Goal: Find specific page/section: Find specific page/section

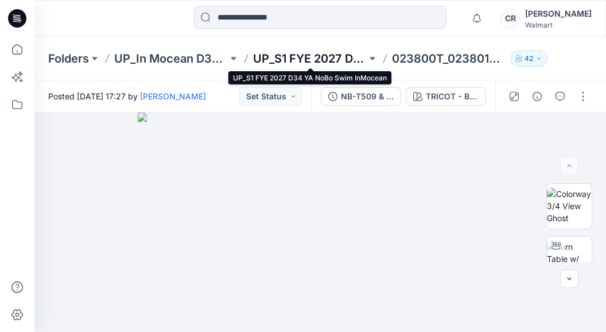
click at [304, 55] on p "UP_S1 FYE 2027 D34 YA NoBo Swim InMocean" at bounding box center [310, 58] width 114 height 16
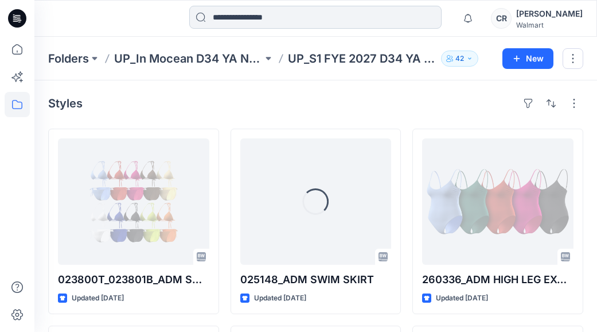
click at [283, 17] on input at bounding box center [315, 17] width 252 height 23
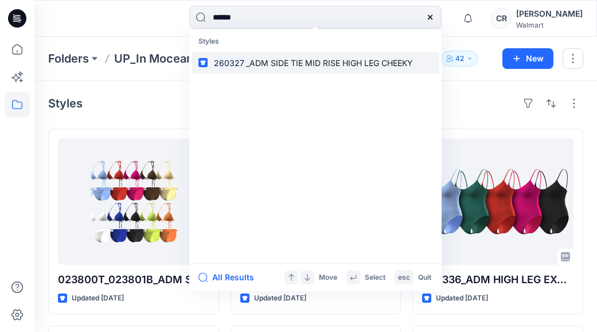
type input "******"
click at [235, 57] on mark "260327" at bounding box center [229, 62] width 34 height 13
